Goal: Find specific page/section: Find specific page/section

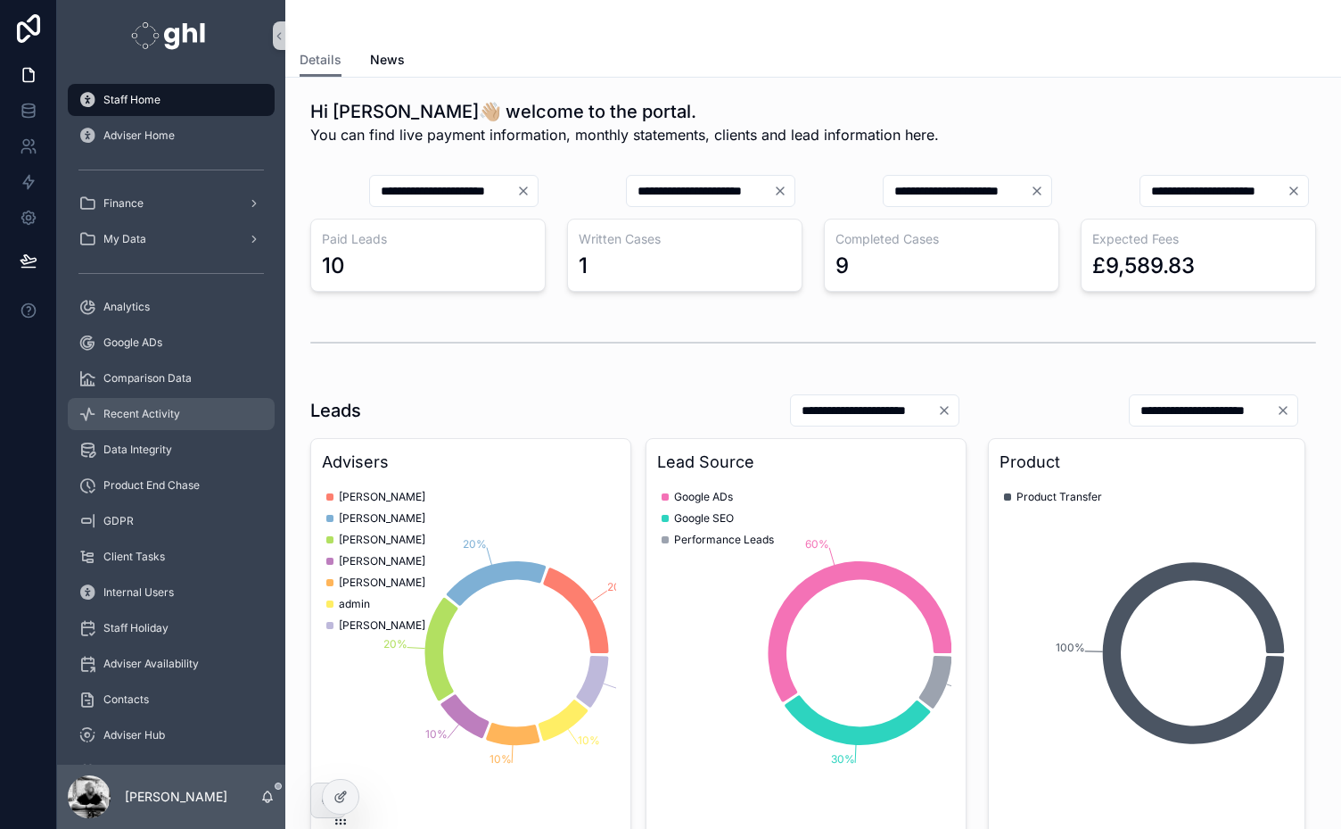
click at [146, 410] on span "Recent Activity" at bounding box center [141, 414] width 77 height 14
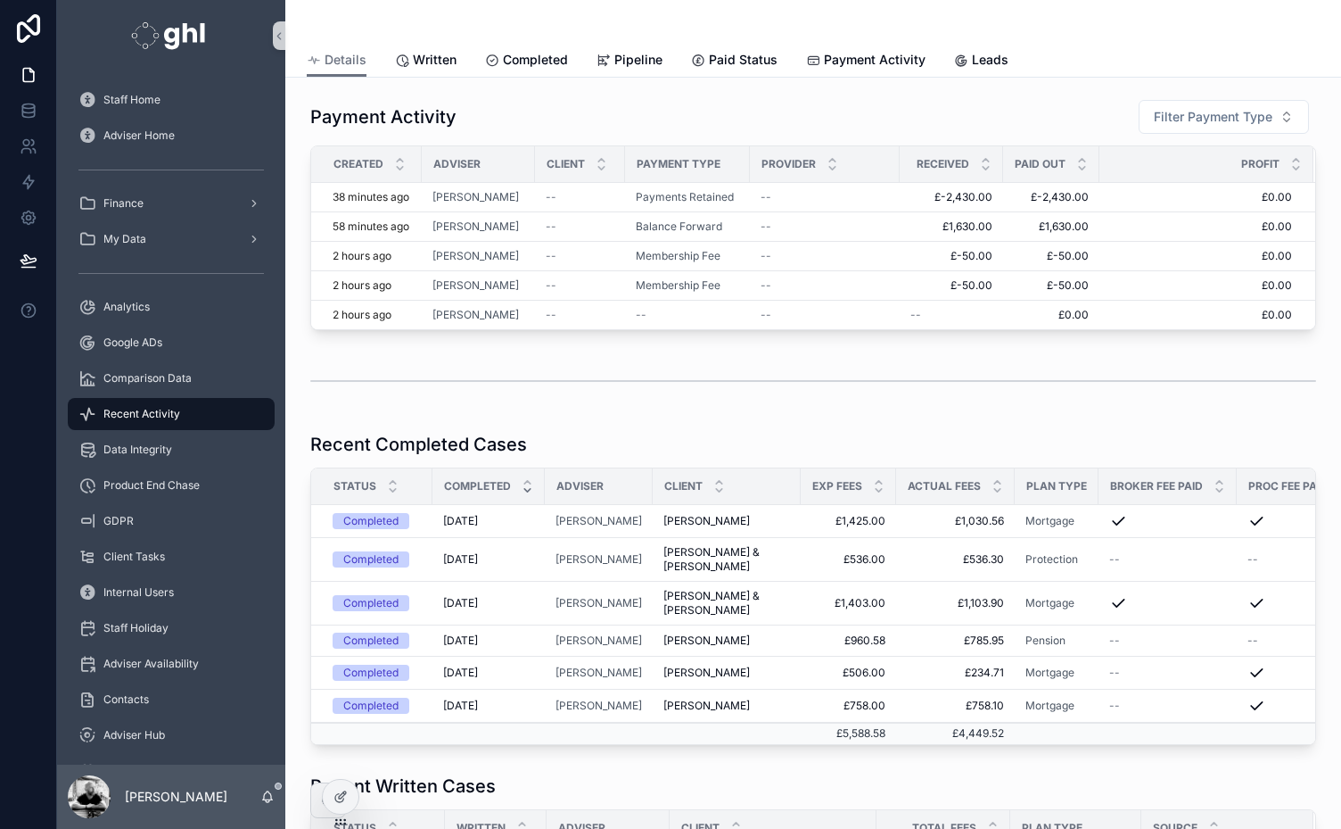
click at [965, 117] on div "Payment Activity Filter Payment Type" at bounding box center [813, 117] width 1006 height 36
